Goal: Navigation & Orientation: Find specific page/section

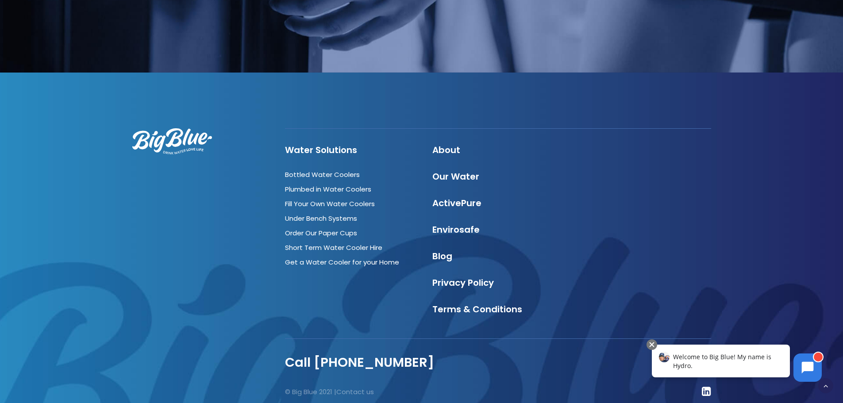
scroll to position [2613, 0]
click at [451, 149] on link "About" at bounding box center [446, 150] width 28 height 12
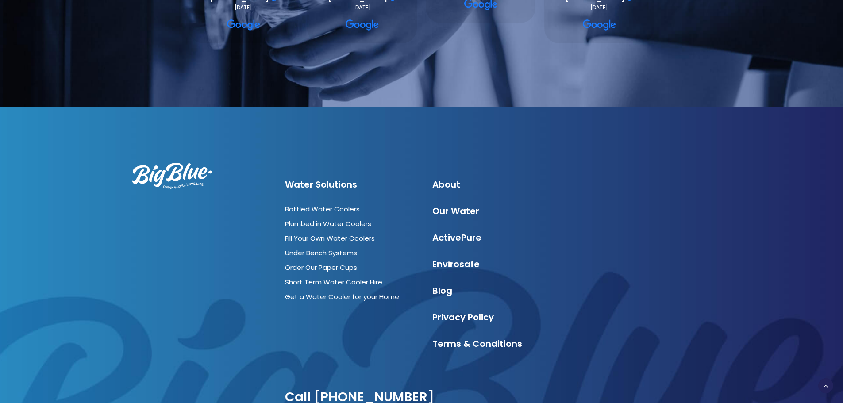
scroll to position [3020, 0]
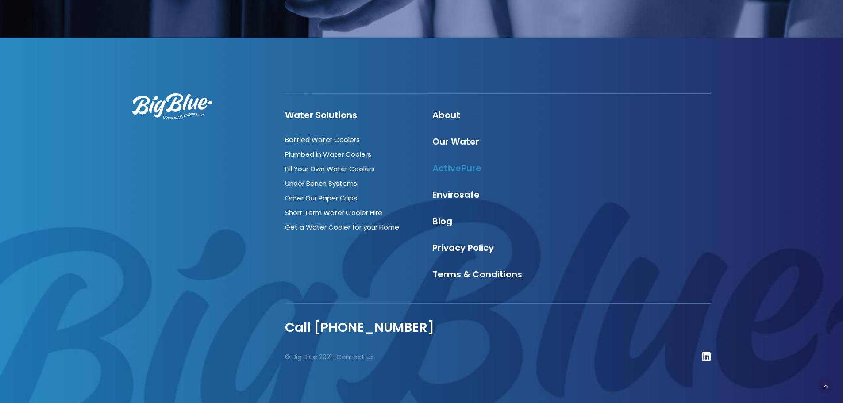
click at [478, 162] on link "ActivePure" at bounding box center [456, 168] width 49 height 12
